Goal: Task Accomplishment & Management: Manage account settings

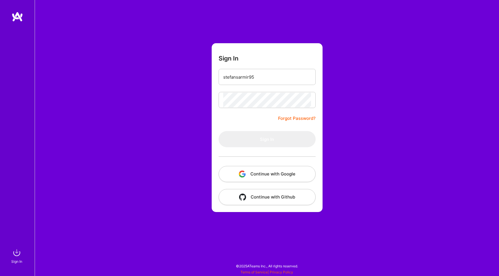
type input "[EMAIL_ADDRESS][DOMAIN_NAME]"
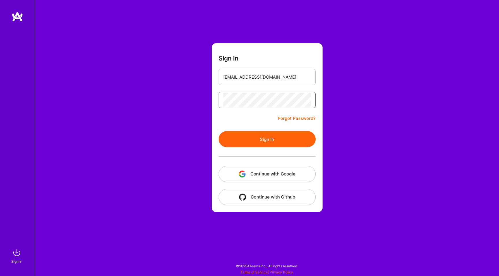
click at [218, 131] on button "Sign In" at bounding box center [266, 139] width 97 height 16
click at [300, 116] on link "Forgot Password?" at bounding box center [297, 118] width 38 height 7
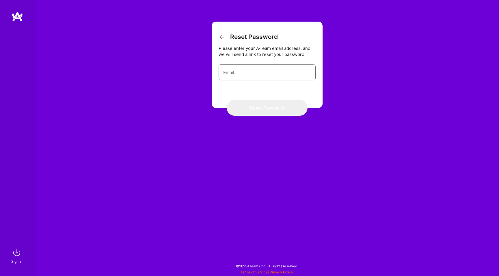
click at [270, 78] on input "email" at bounding box center [267, 72] width 88 height 15
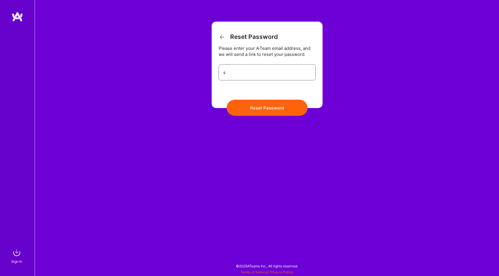
type input "[EMAIL_ADDRESS][DOMAIN_NAME]"
click at [265, 115] on button "Reset Password" at bounding box center [267, 108] width 81 height 16
